Goal: Task Accomplishment & Management: Complete application form

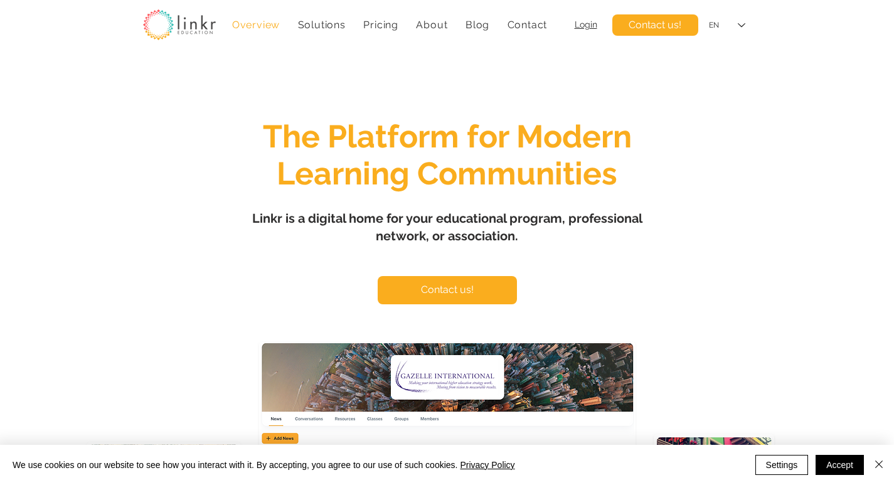
click at [500, 13] on link "Contact" at bounding box center [526, 25] width 53 height 24
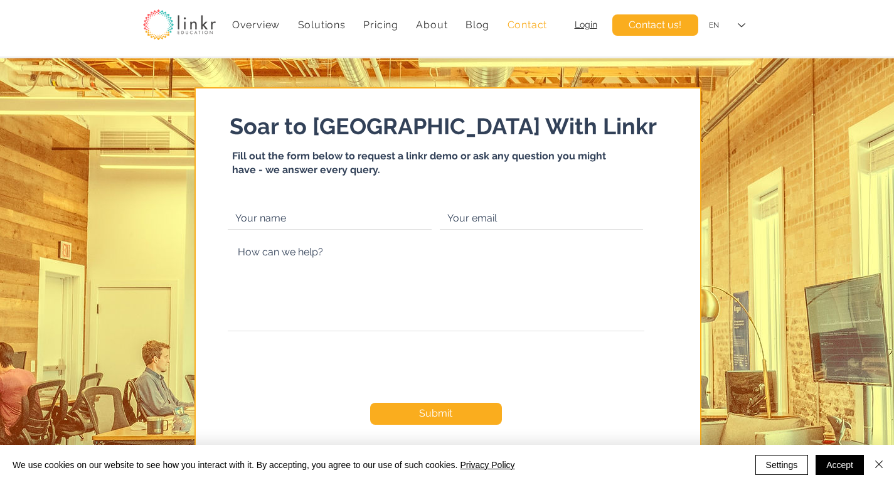
drag, startPoint x: 280, startPoint y: 190, endPoint x: 293, endPoint y: 230, distance: 42.4
click at [280, 193] on icon "main content" at bounding box center [447, 291] width 505 height 407
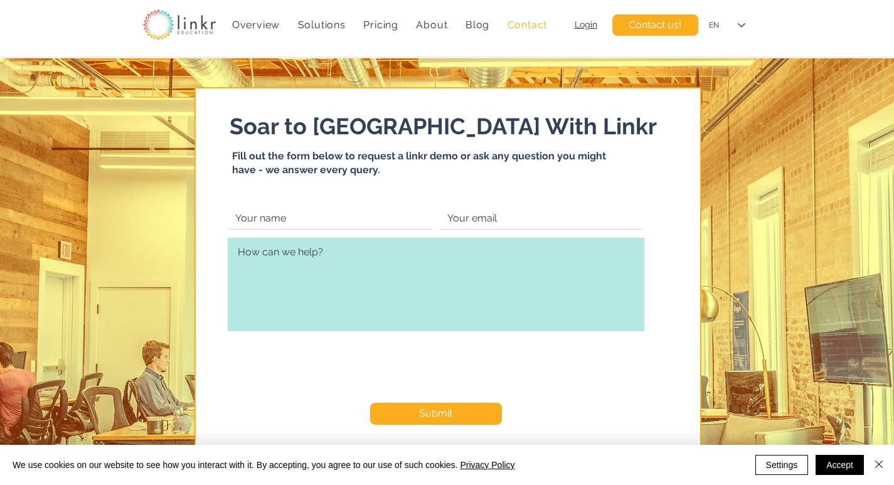
click at [305, 251] on textarea "main content" at bounding box center [436, 284] width 416 height 93
paste textarea "Beloved website owner, I’m [PERSON_NAME] from the [GEOGRAPHIC_DATA], and I’ve b…"
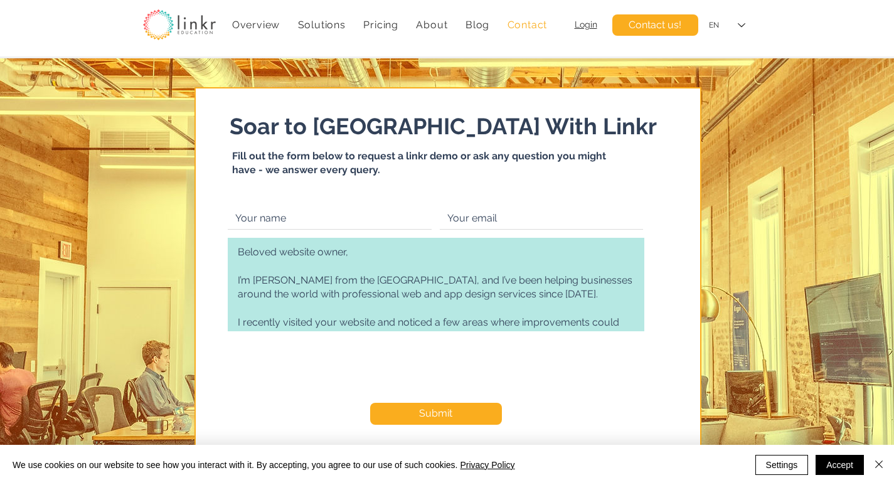
scroll to position [278, 0]
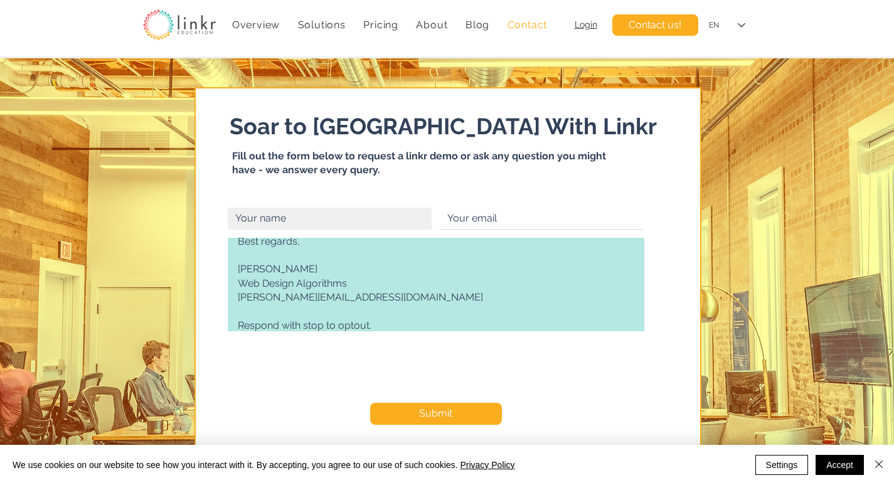
type textarea "Beloved website owner, I’m [PERSON_NAME] from the [GEOGRAPHIC_DATA], and I’ve b…"
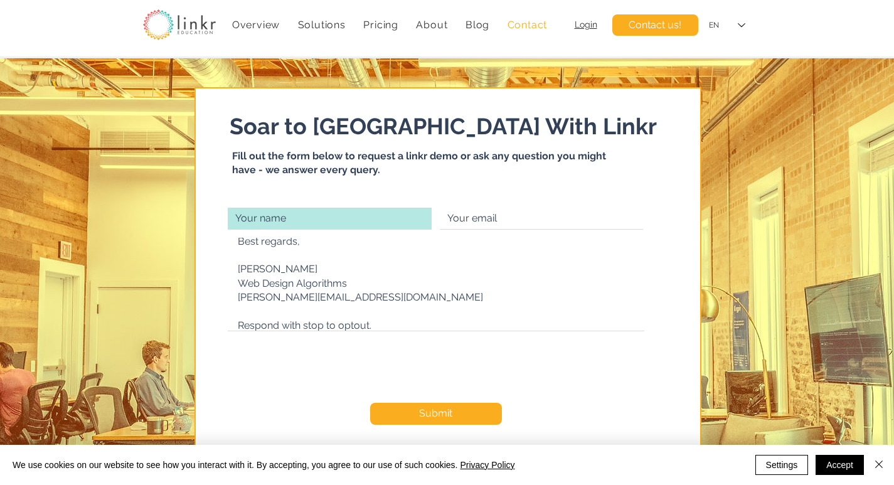
click at [312, 224] on input "main content" at bounding box center [330, 219] width 204 height 22
click at [356, 220] on input "main content" at bounding box center [330, 219] width 204 height 22
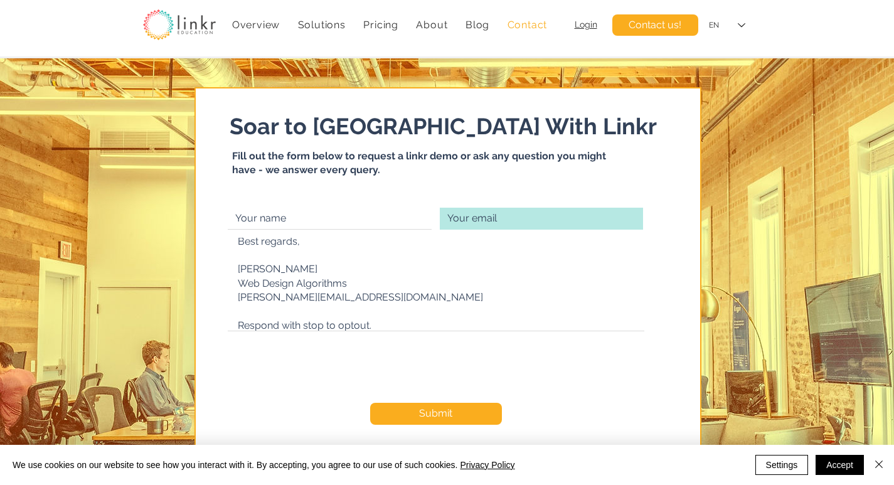
click at [493, 224] on input "main content" at bounding box center [541, 219] width 203 height 22
type input "daniel.stanford@webdesignsalgorithms.com"
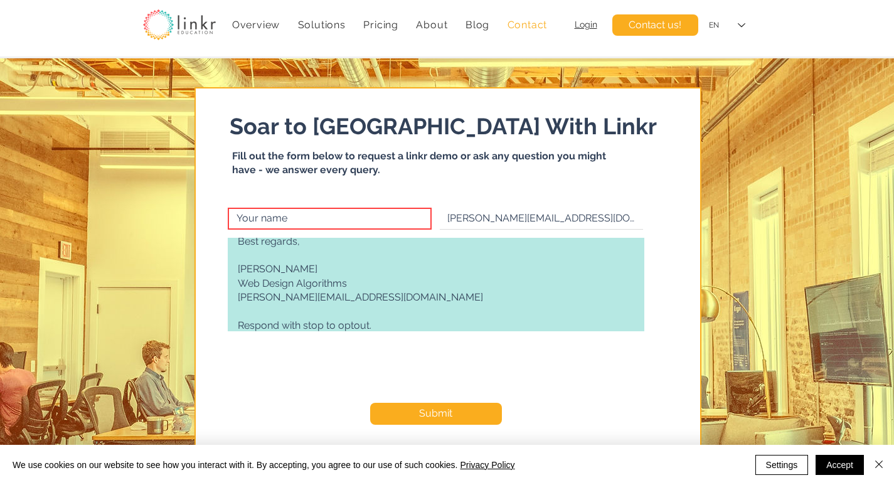
click at [236, 270] on textarea "Beloved website owner, I’m [PERSON_NAME] from the [GEOGRAPHIC_DATA], and I’ve b…" at bounding box center [436, 284] width 416 height 93
click at [347, 270] on textarea "Beloved website owner, I’m [PERSON_NAME] from the [GEOGRAPHIC_DATA], and I’ve b…" at bounding box center [436, 284] width 416 height 93
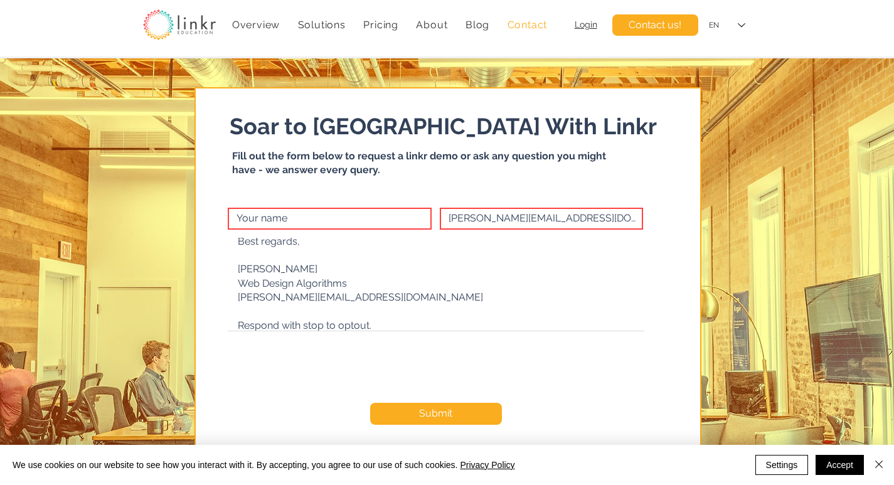
click at [308, 223] on input "main content" at bounding box center [330, 219] width 204 height 22
paste input "Daniel Stanford"
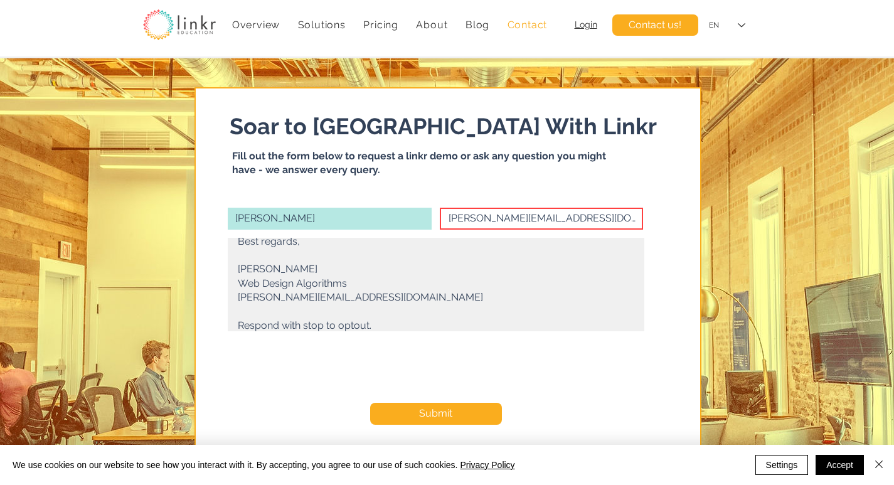
type input "Daniel Stanford"
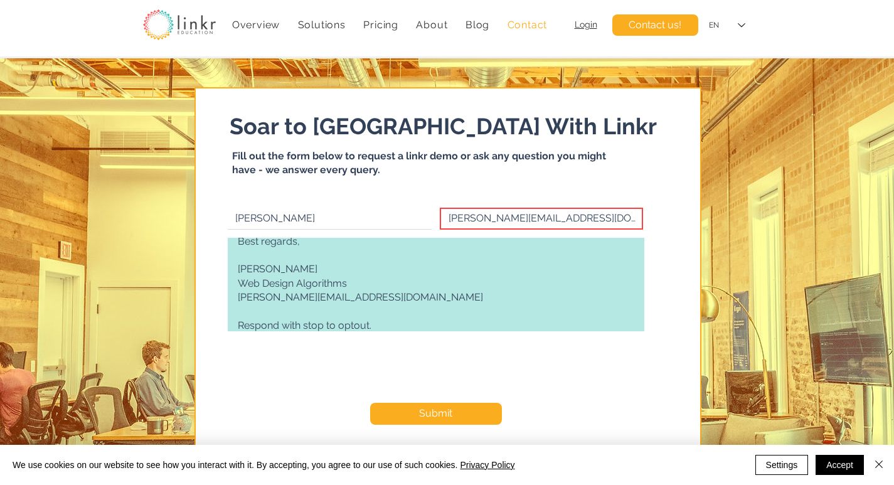
click at [317, 305] on textarea "Beloved website owner, I’m [PERSON_NAME] from the [GEOGRAPHIC_DATA], and I’ve b…" at bounding box center [436, 284] width 416 height 93
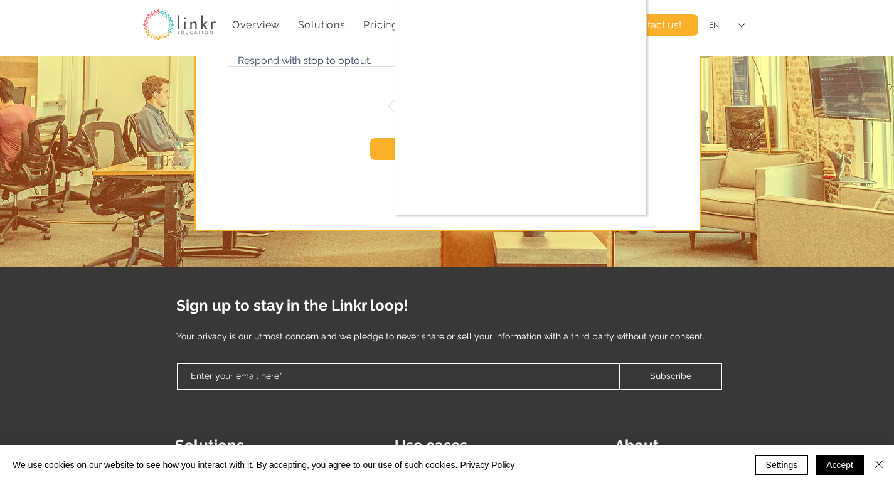
scroll to position [376, 0]
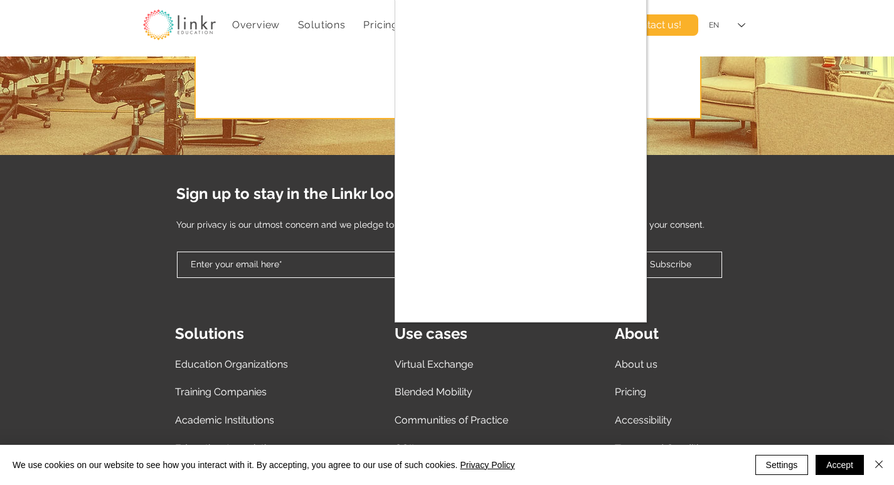
checkbox input "true"
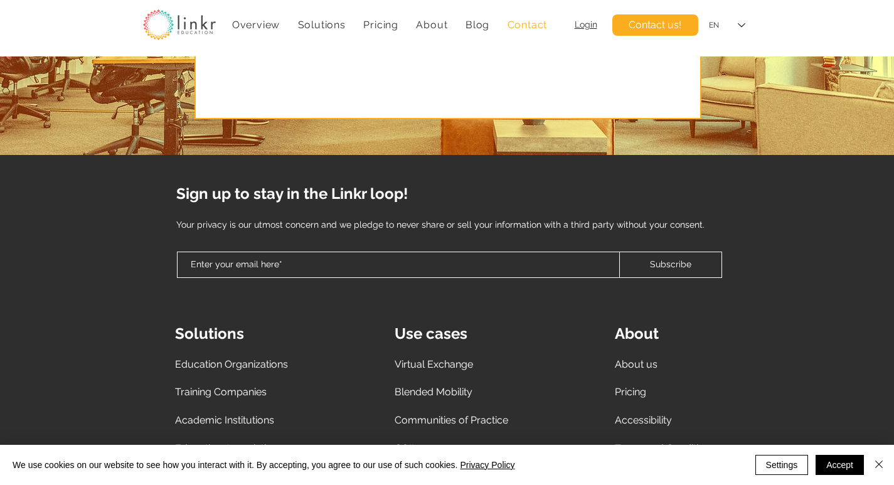
scroll to position [122, 0]
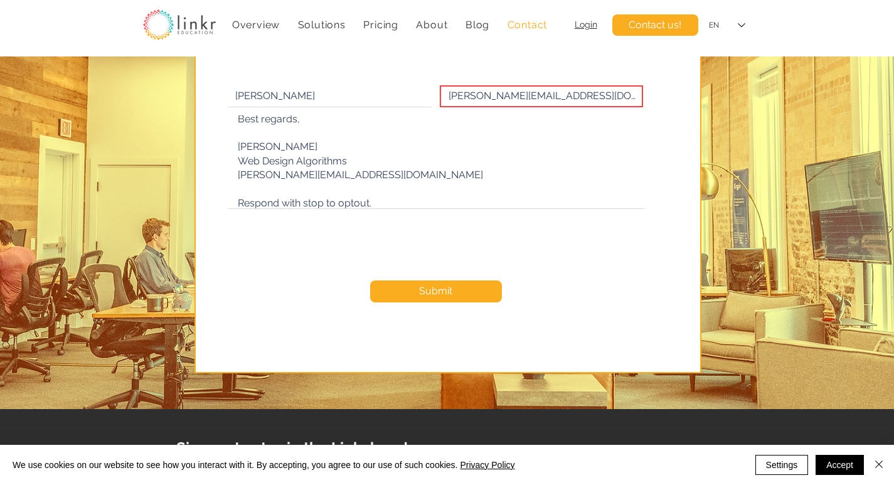
click at [436, 302] on form "Daniel Stanford daniel.stanford@webdesignsalgorithms.com Beloved website owner,…" at bounding box center [436, 212] width 436 height 268
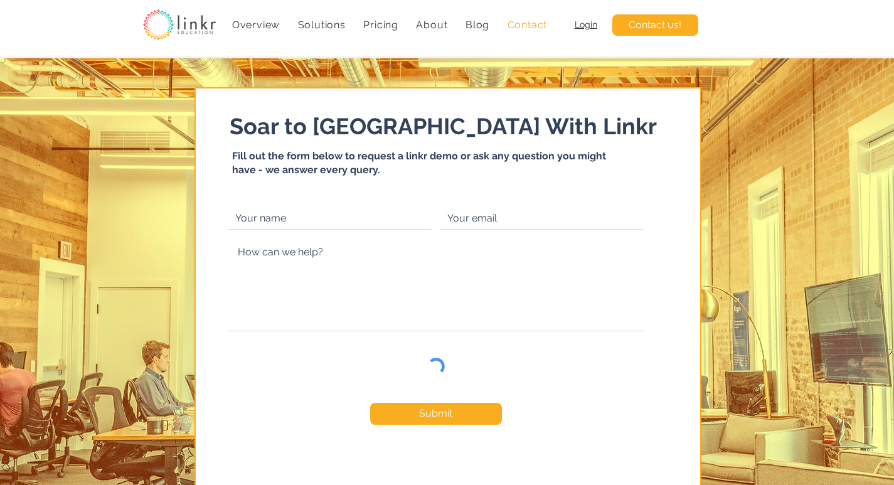
checkbox input "false"
